Goal: Browse casually

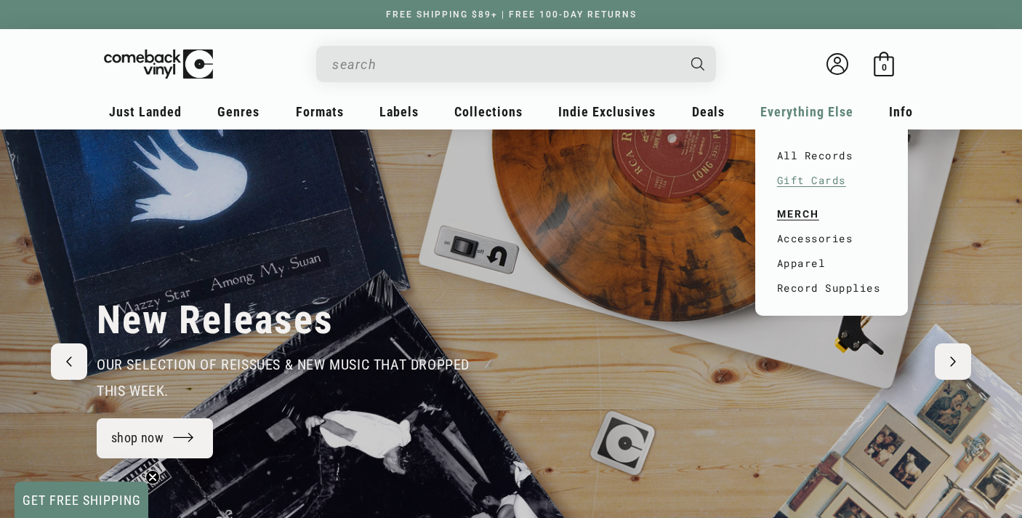
click at [826, 182] on link "Gift Cards" at bounding box center [831, 180] width 109 height 25
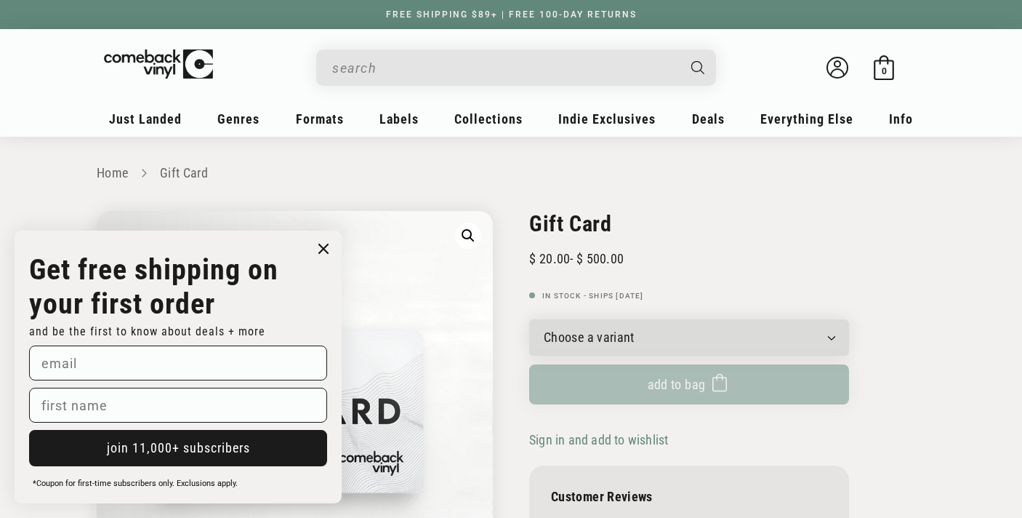
click at [327, 246] on circle "Close dialog" at bounding box center [323, 248] width 21 height 21
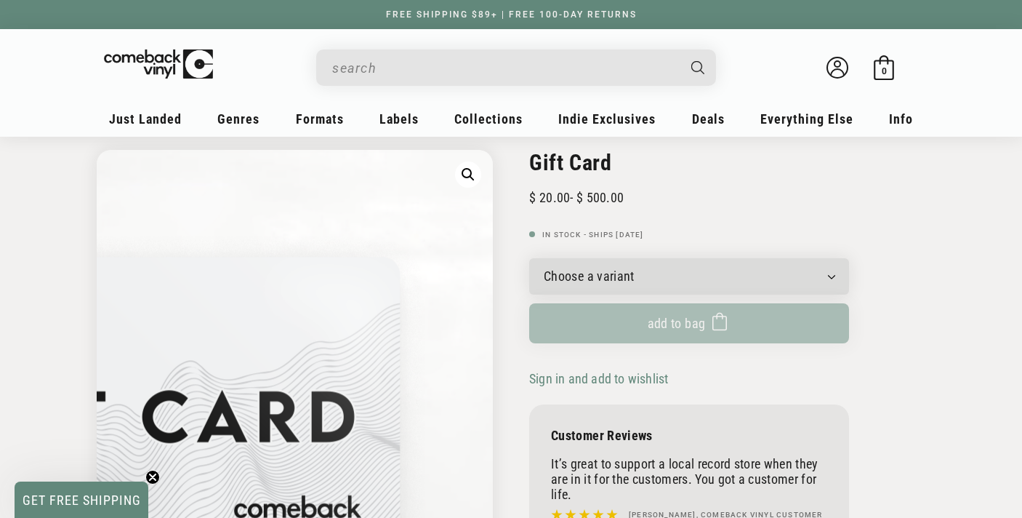
scroll to position [63, 0]
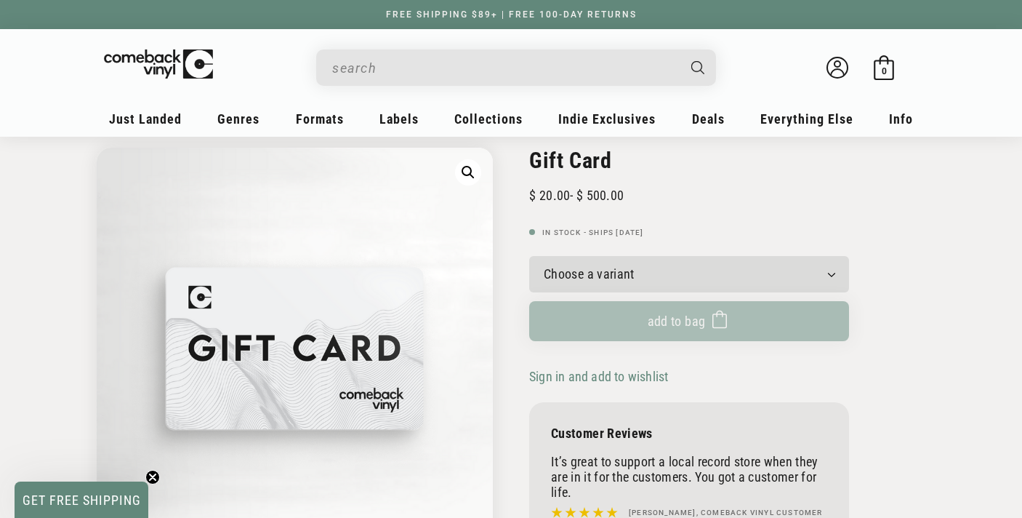
click at [614, 269] on select "Choose a variant $20.00 $25.00 $30.00 $40.00 $50.00 $75.00 $100.00 $125.00 $150…" at bounding box center [689, 274] width 320 height 36
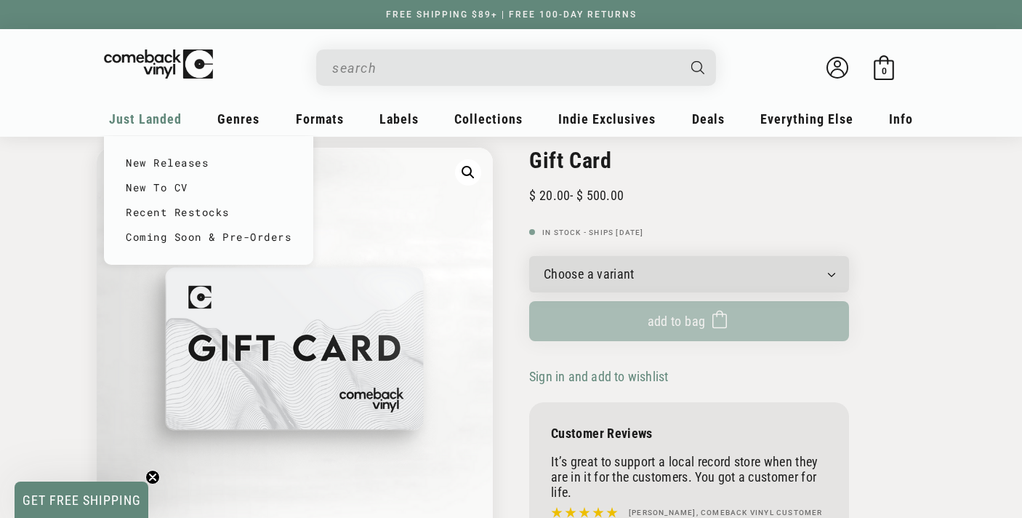
click at [132, 113] on span "Just Landed" at bounding box center [145, 118] width 73 height 15
click at [134, 161] on link "New Releases" at bounding box center [209, 162] width 166 height 25
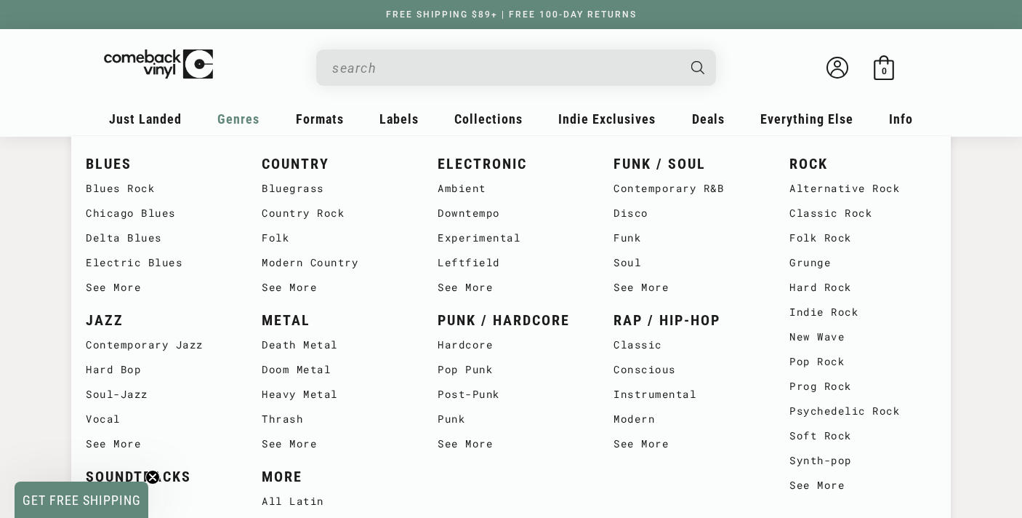
scroll to position [35, 0]
click at [819, 218] on link "Classic Rock" at bounding box center [862, 213] width 147 height 25
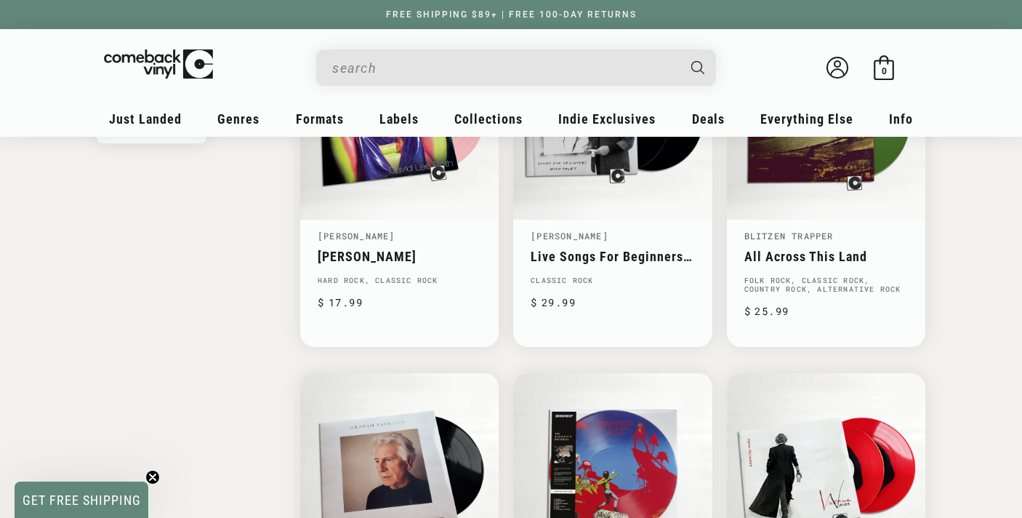
scroll to position [1728, 0]
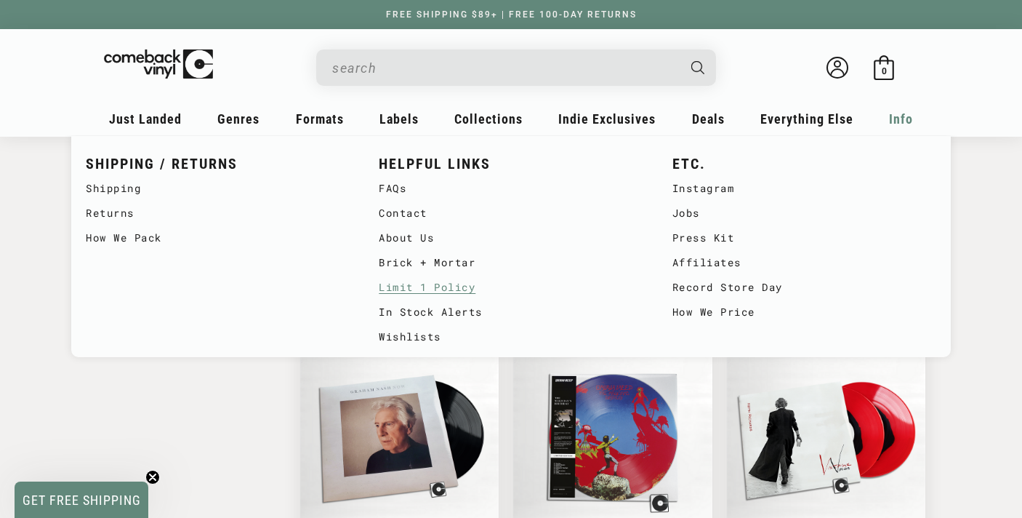
click at [405, 291] on link "Limit 1 Policy" at bounding box center [511, 287] width 264 height 25
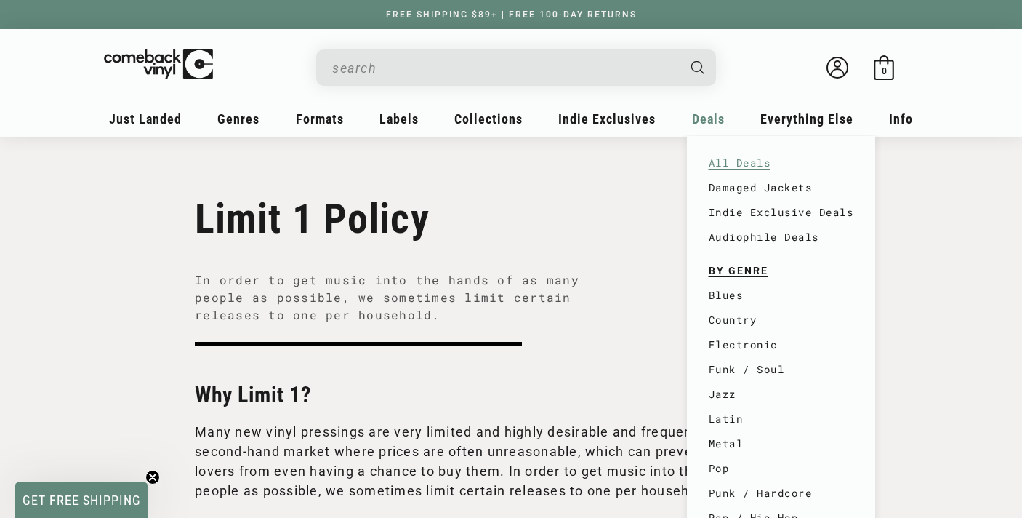
click at [717, 160] on link "All Deals" at bounding box center [781, 162] width 145 height 25
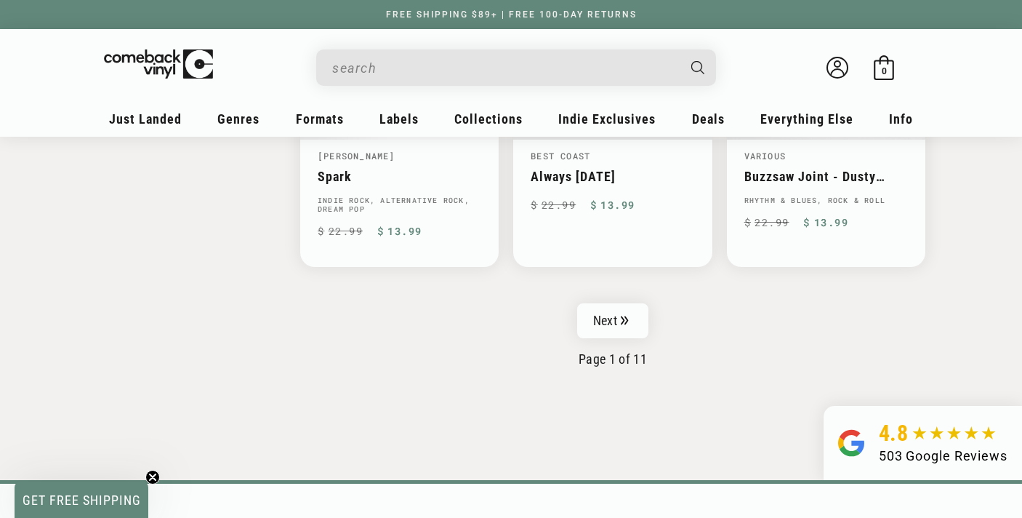
scroll to position [2481, 0]
